Goal: Information Seeking & Learning: Learn about a topic

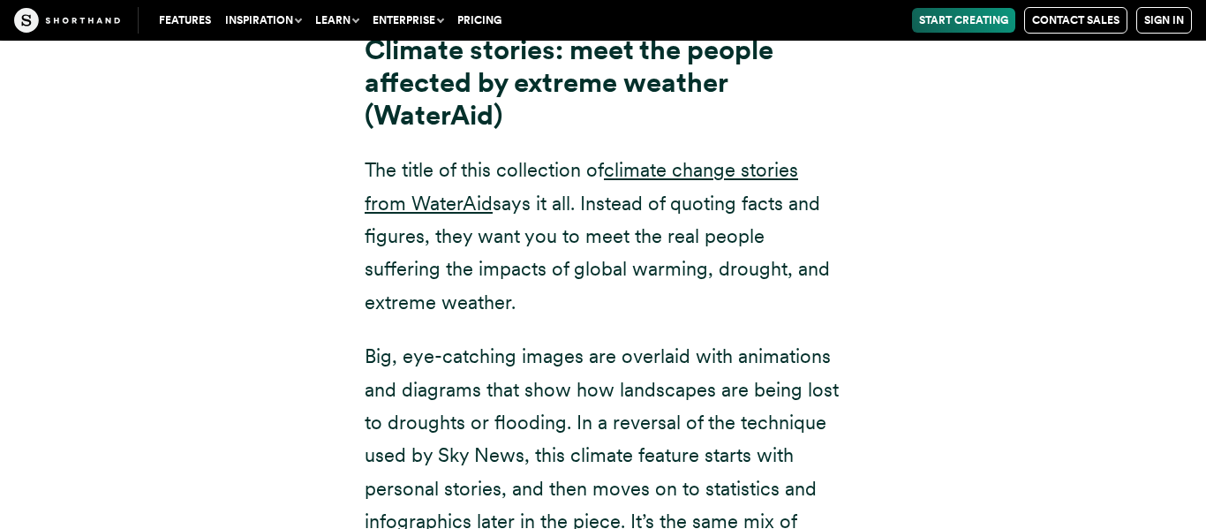
scroll to position [10092, 0]
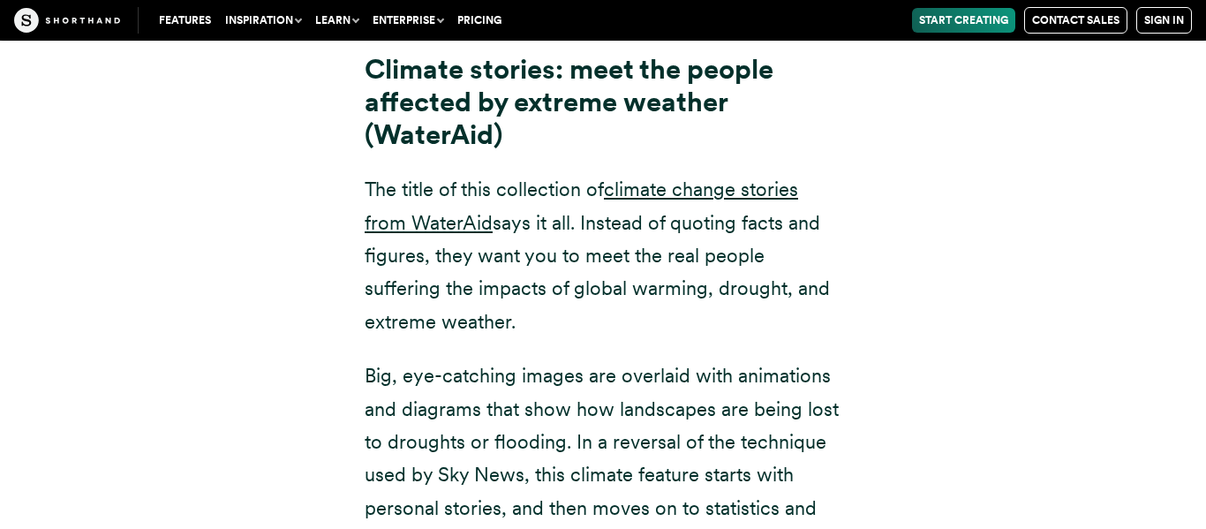
drag, startPoint x: 359, startPoint y: 243, endPoint x: 687, endPoint y: 502, distance: 417.4
click at [687, 502] on div "Climate stories: meet the people affected by extreme weather (WaterAid) The tit…" at bounding box center [602, 326] width 547 height 659
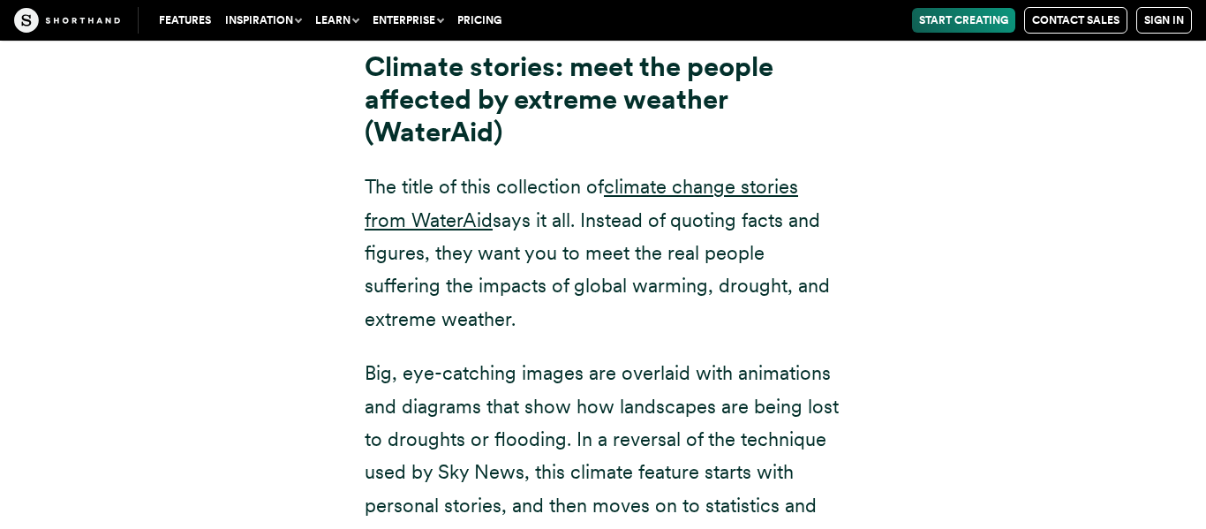
click at [561, 357] on p "Big, eye-catching images are overlaid with animations and diagrams that show ho…" at bounding box center [603, 506] width 477 height 298
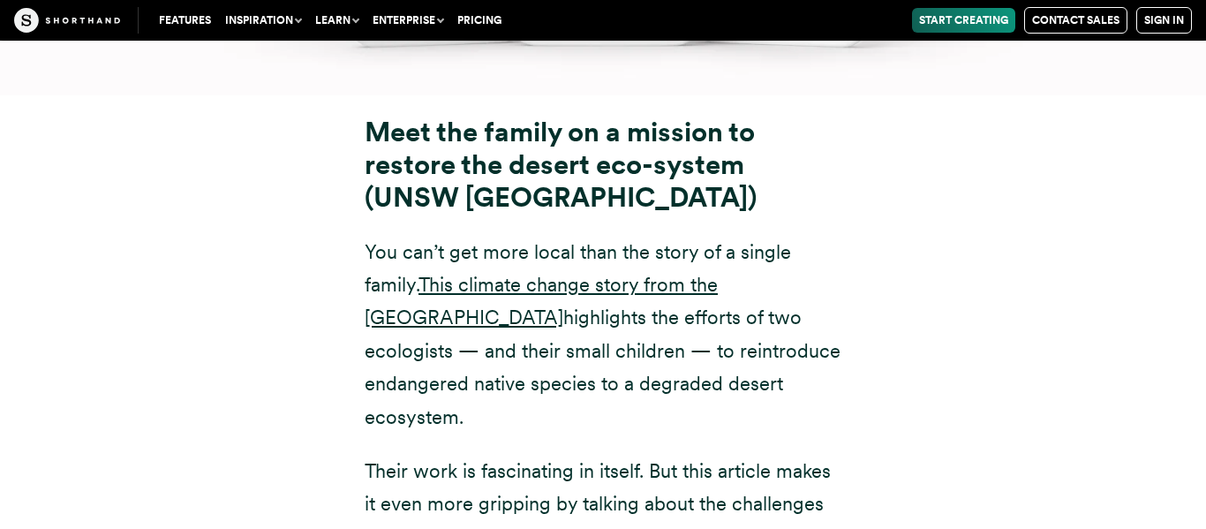
scroll to position [13563, 0]
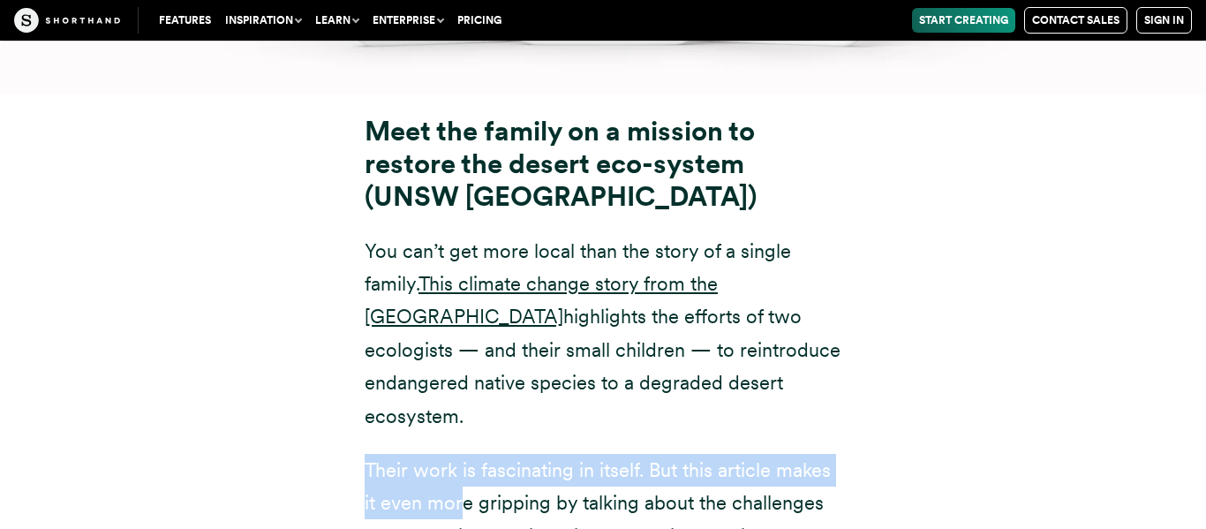
drag, startPoint x: 362, startPoint y: 312, endPoint x: 460, endPoint y: 345, distance: 103.6
click at [460, 345] on div "Meet the family on a mission to restore the desert eco-system (UNSW [GEOGRAPHIC…" at bounding box center [602, 411] width 547 height 591
click at [460, 454] on p "Their work is fascinating in itself. But this article makes it even more grippi…" at bounding box center [603, 520] width 477 height 132
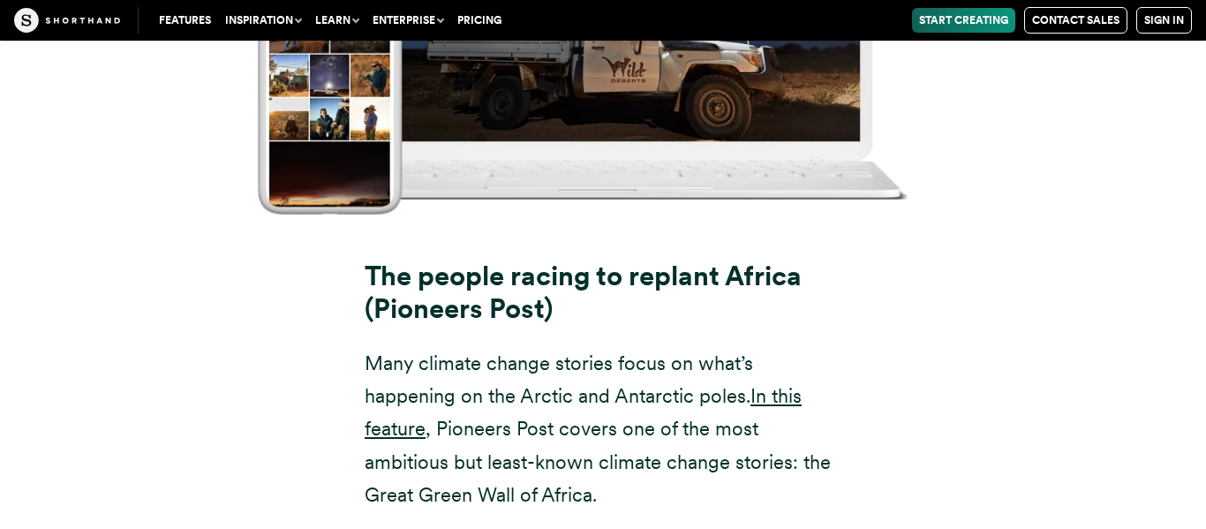
scroll to position [15131, 0]
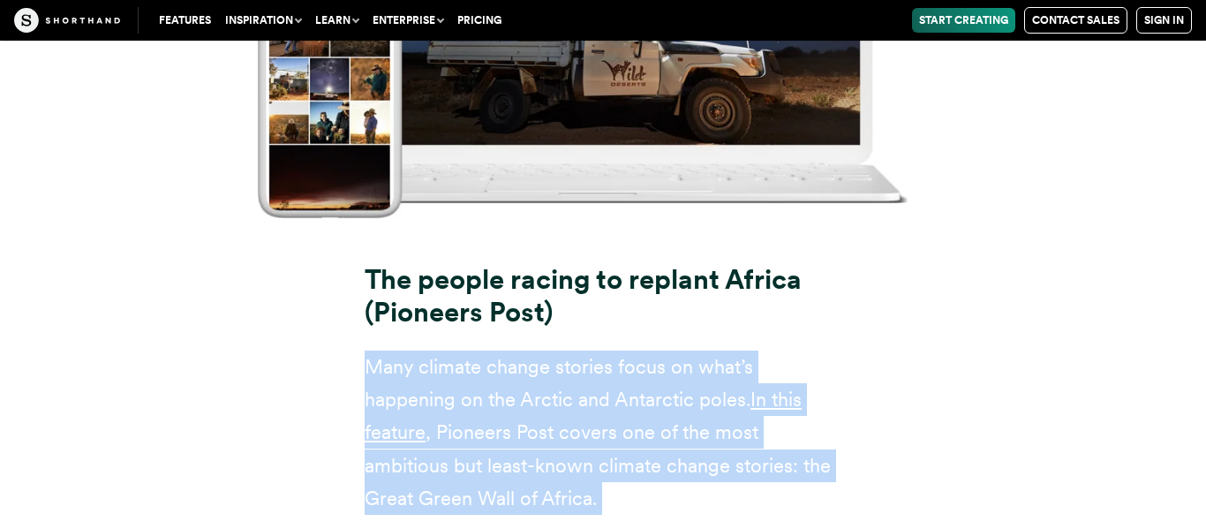
drag, startPoint x: 339, startPoint y: 206, endPoint x: 809, endPoint y: 506, distance: 557.5
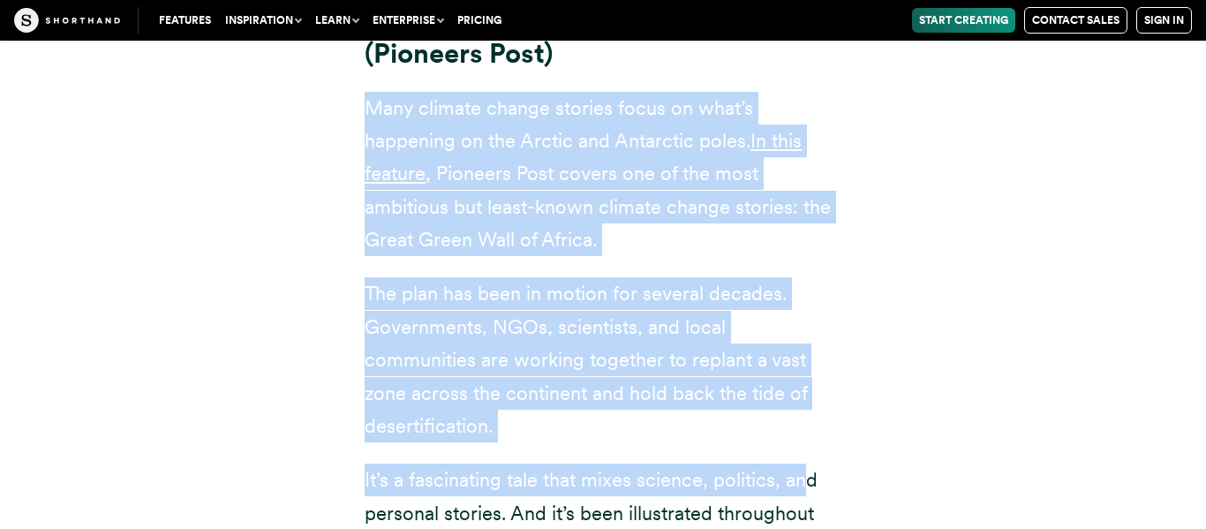
scroll to position [15395, 0]
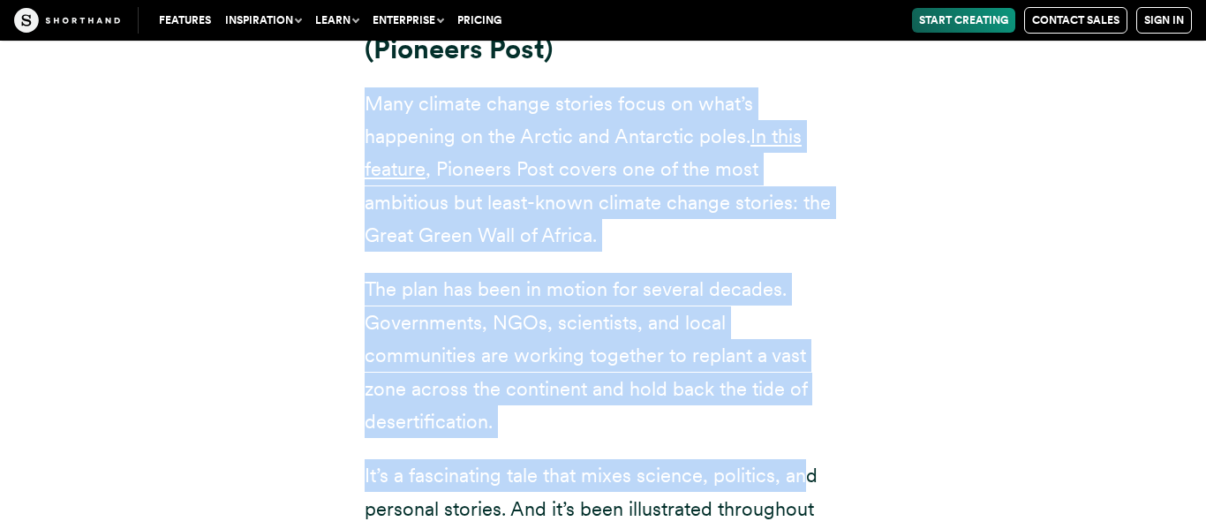
click at [602, 459] on p "It’s a fascinating tale that mixes science, politics, and personal stories. And…" at bounding box center [603, 525] width 477 height 132
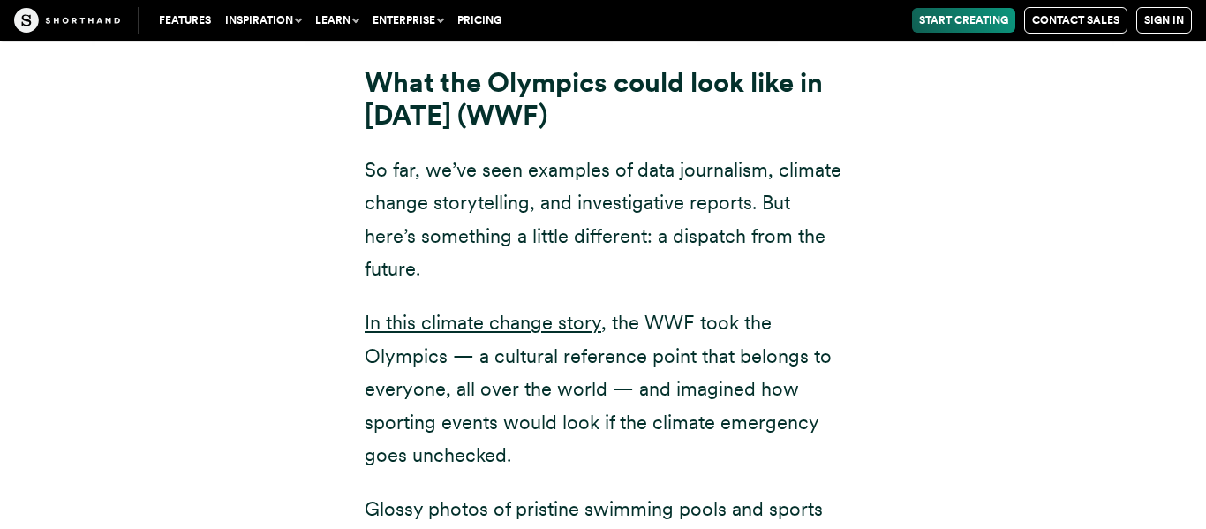
scroll to position [17040, 0]
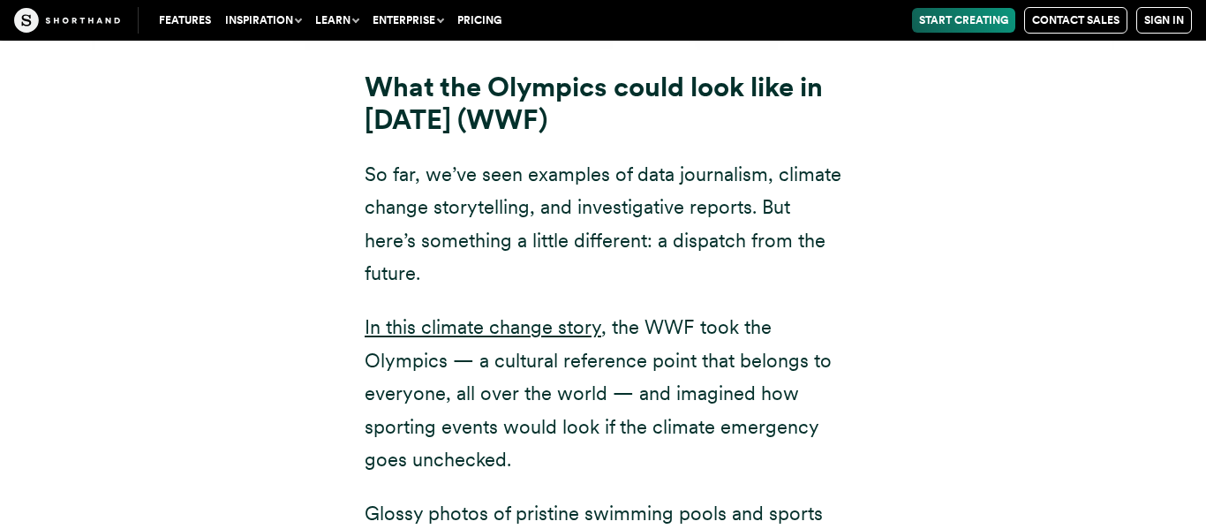
drag, startPoint x: 607, startPoint y: 124, endPoint x: 824, endPoint y: 472, distance: 410.9
click at [824, 472] on div "What the Olympics could look like in [DATE] (WWF) So far, we’ve seen examples o…" at bounding box center [603, 477] width 477 height 811
copy div "the WWF took the Olympics — a cultural reference point that belongs to everyone…"
